Goal: Task Accomplishment & Management: Manage account settings

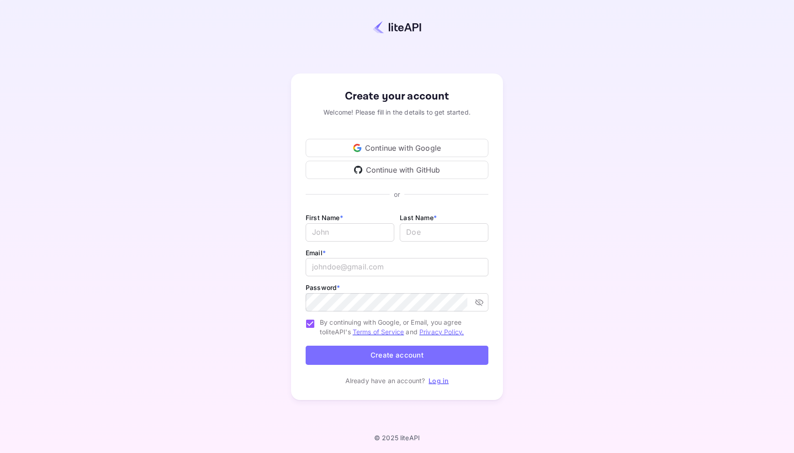
click at [401, 149] on div "Continue with Google" at bounding box center [397, 148] width 183 height 18
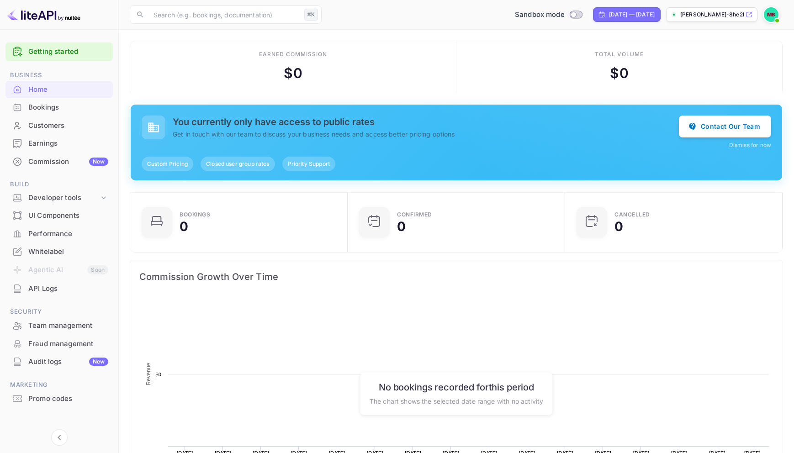
scroll to position [149, 212]
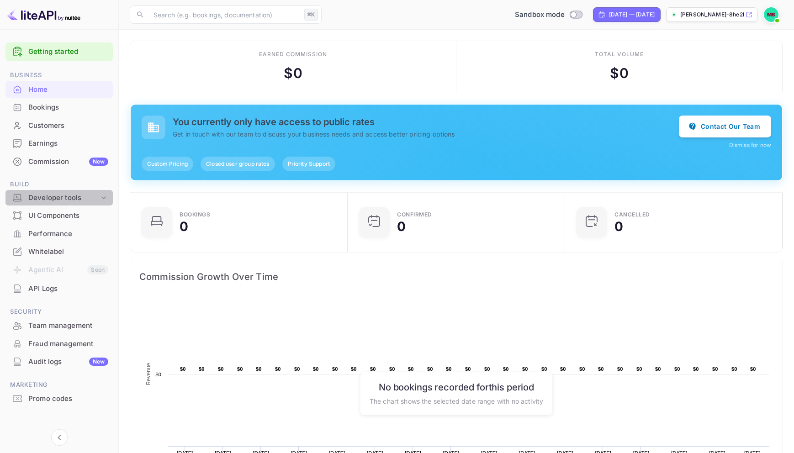
click at [61, 196] on div "Developer tools" at bounding box center [63, 198] width 71 height 11
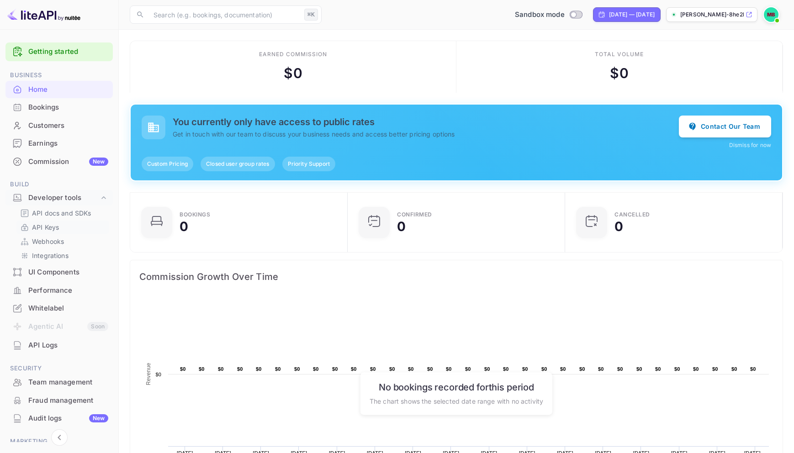
click at [51, 228] on p "API Keys" at bounding box center [45, 228] width 27 height 10
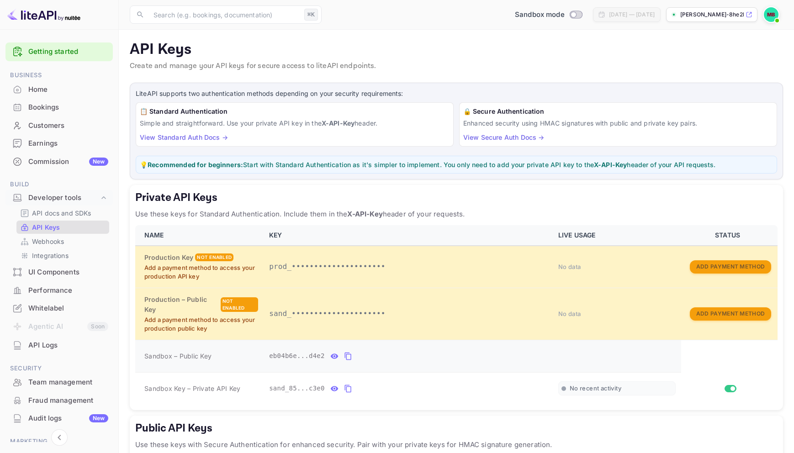
click at [349, 351] on icon "private api keys table" at bounding box center [348, 356] width 8 height 11
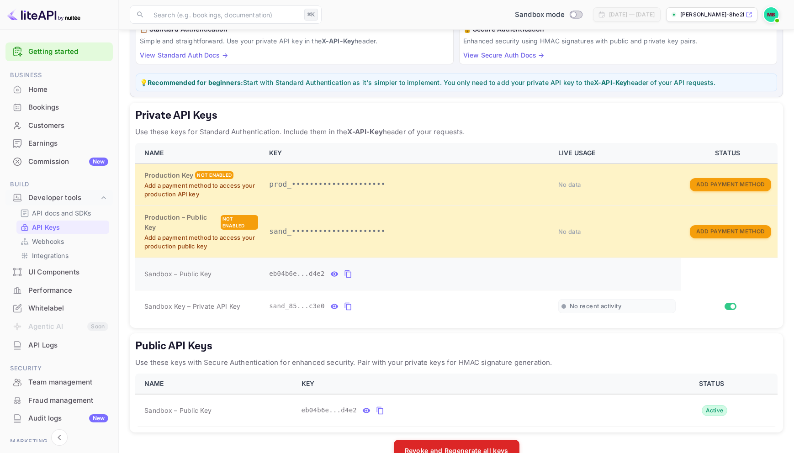
scroll to position [96, 0]
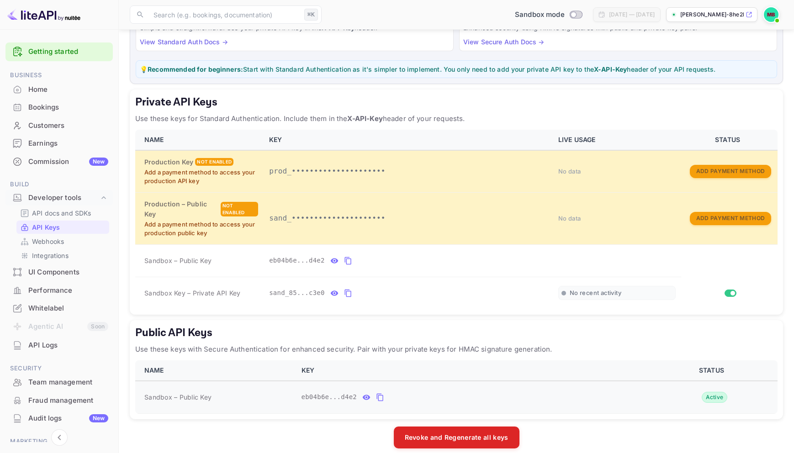
click at [381, 394] on icon "public api keys table" at bounding box center [380, 398] width 6 height 8
click at [347, 288] on icon "private api keys table" at bounding box center [348, 293] width 8 height 11
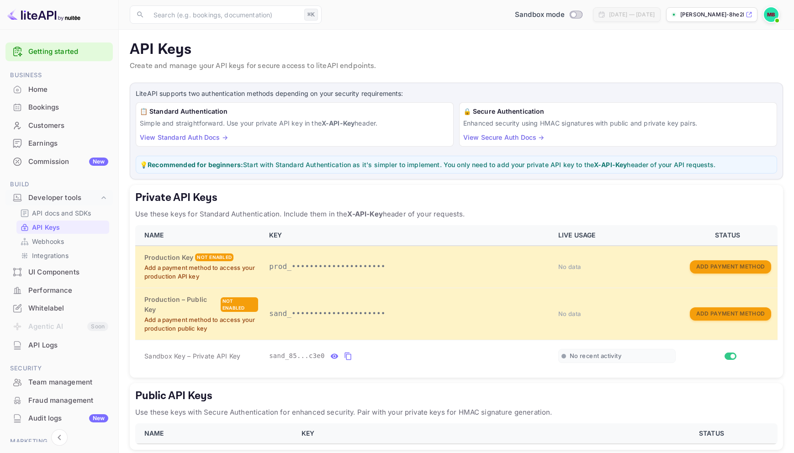
scroll to position [31, 0]
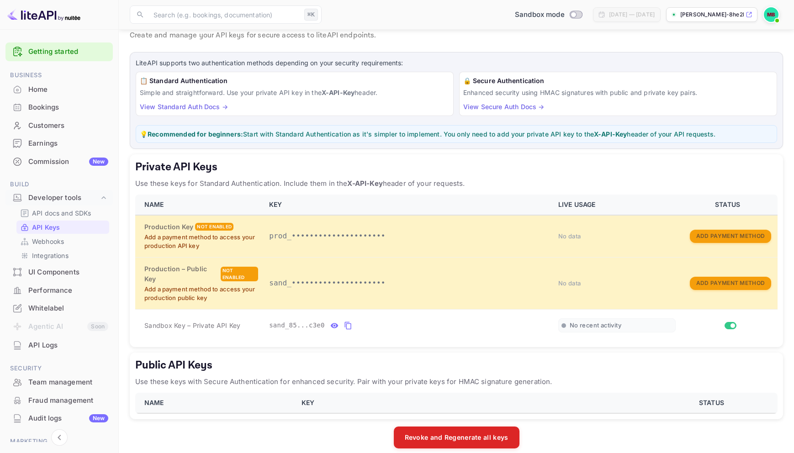
click at [38, 88] on div "Home" at bounding box center [68, 90] width 80 height 11
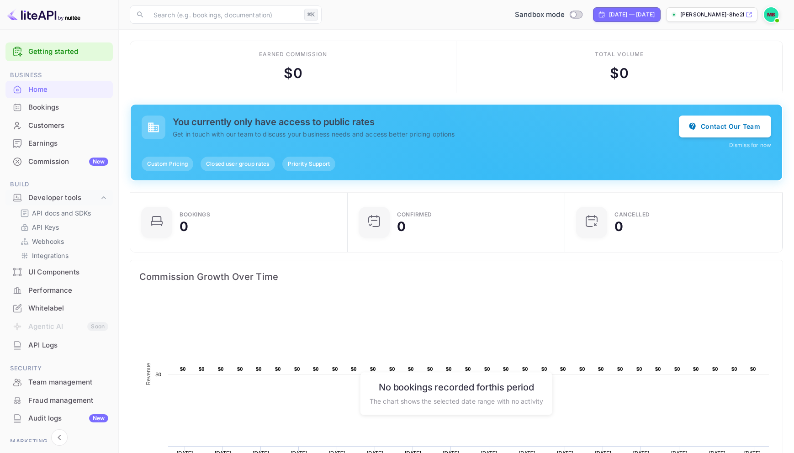
click at [47, 56] on link "Getting started" at bounding box center [68, 52] width 80 height 11
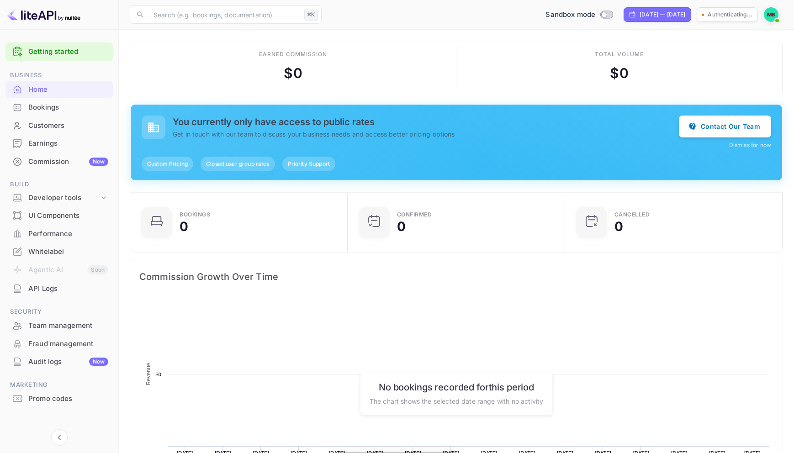
scroll to position [149, 212]
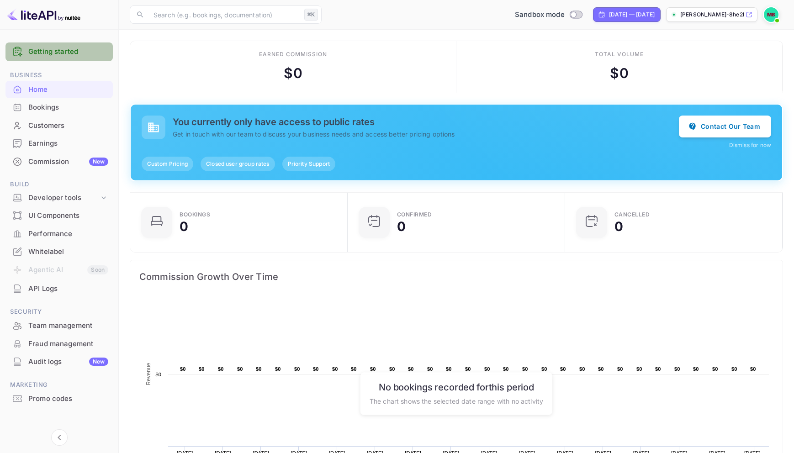
click at [56, 51] on link "Getting started" at bounding box center [68, 52] width 80 height 11
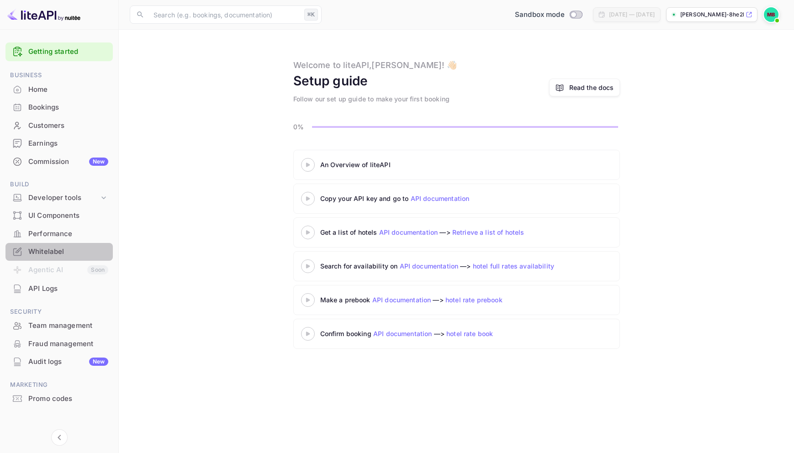
click at [55, 253] on div "Whitelabel" at bounding box center [68, 252] width 80 height 11
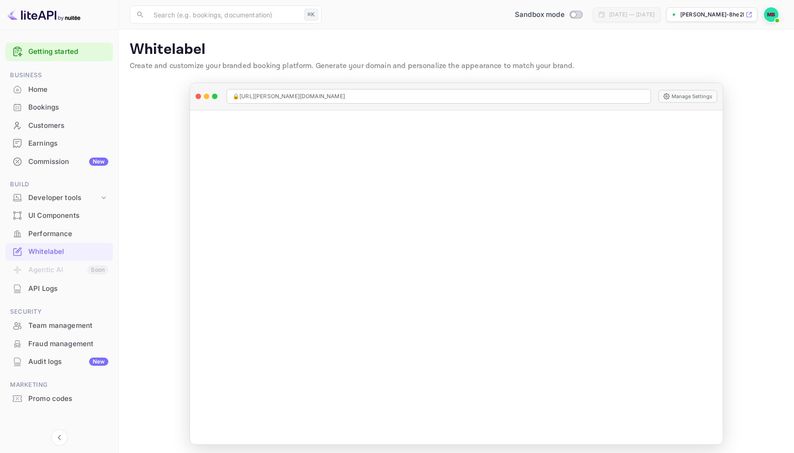
scroll to position [3, 0]
click at [690, 94] on button "Manage Settings" at bounding box center [688, 93] width 59 height 13
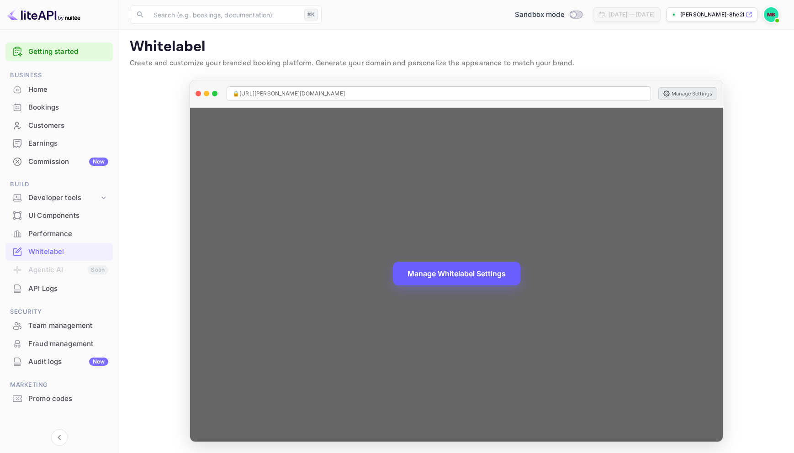
click at [451, 275] on button "Manage Whitelabel Settings" at bounding box center [457, 274] width 128 height 24
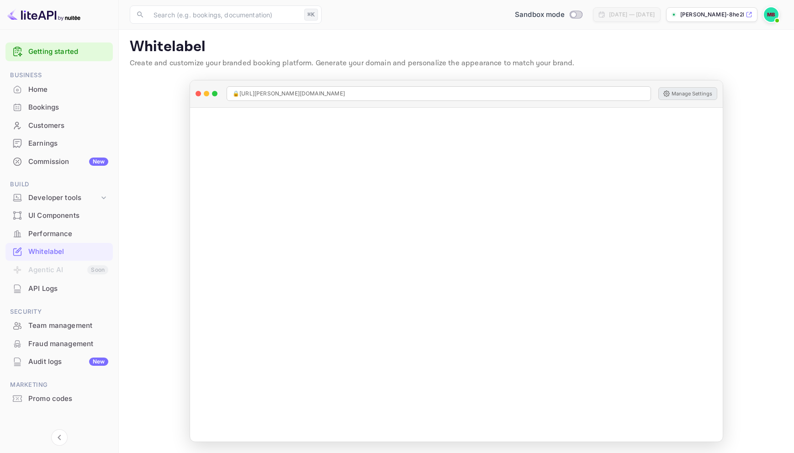
click at [741, 123] on main "Whitelabel Create and customize your branded booking platform. Generate your do…" at bounding box center [457, 240] width 676 height 427
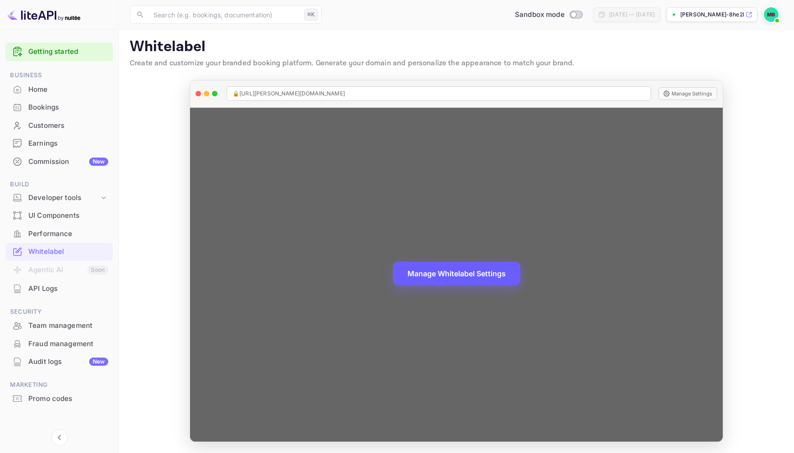
click at [486, 274] on button "Manage Whitelabel Settings" at bounding box center [457, 274] width 128 height 24
